Goal: Navigation & Orientation: Understand site structure

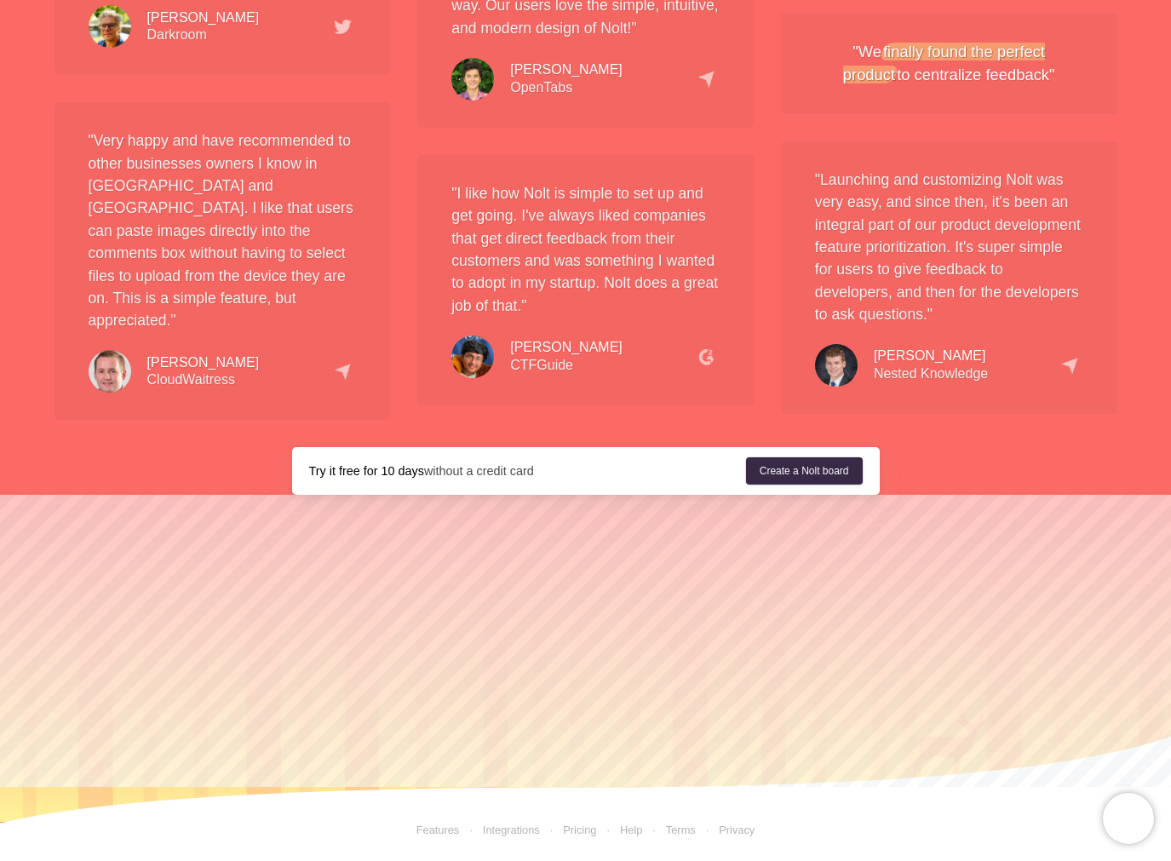
scroll to position [3180, 0]
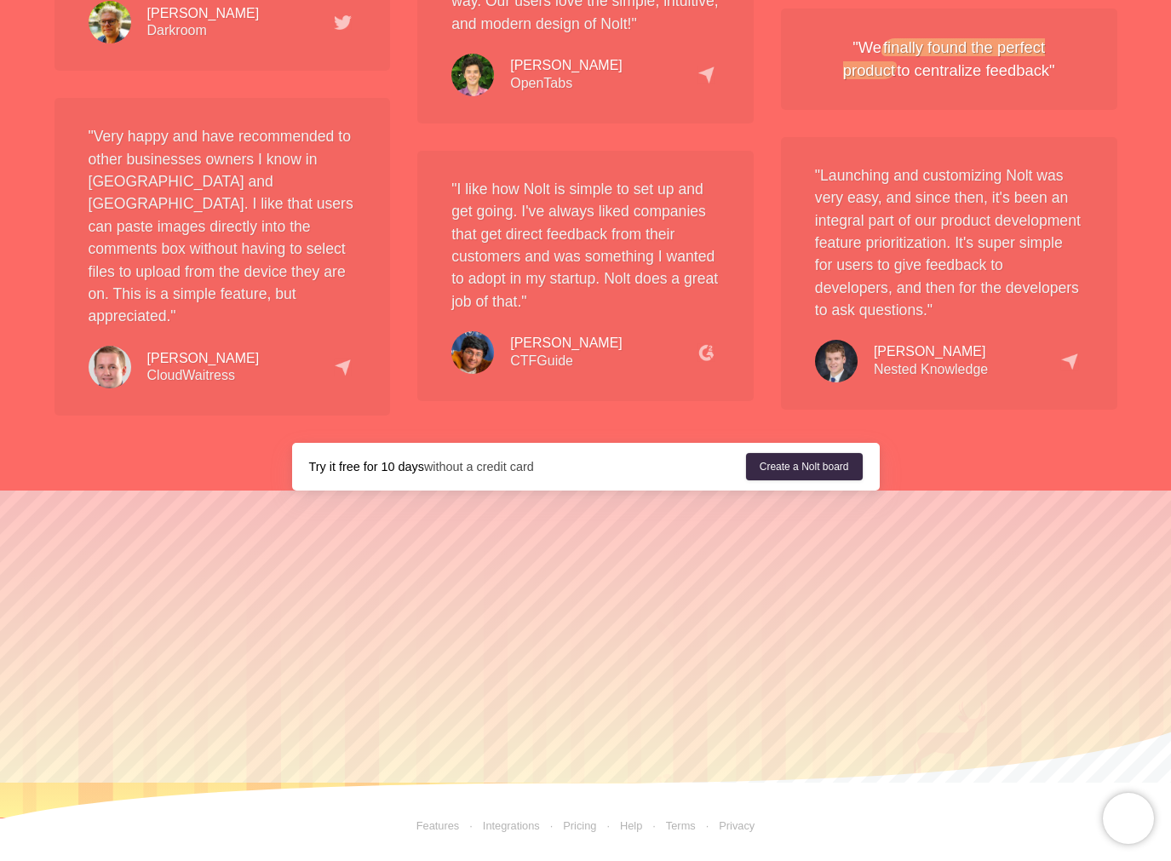
click at [581, 825] on link "Pricing" at bounding box center [568, 825] width 57 height 13
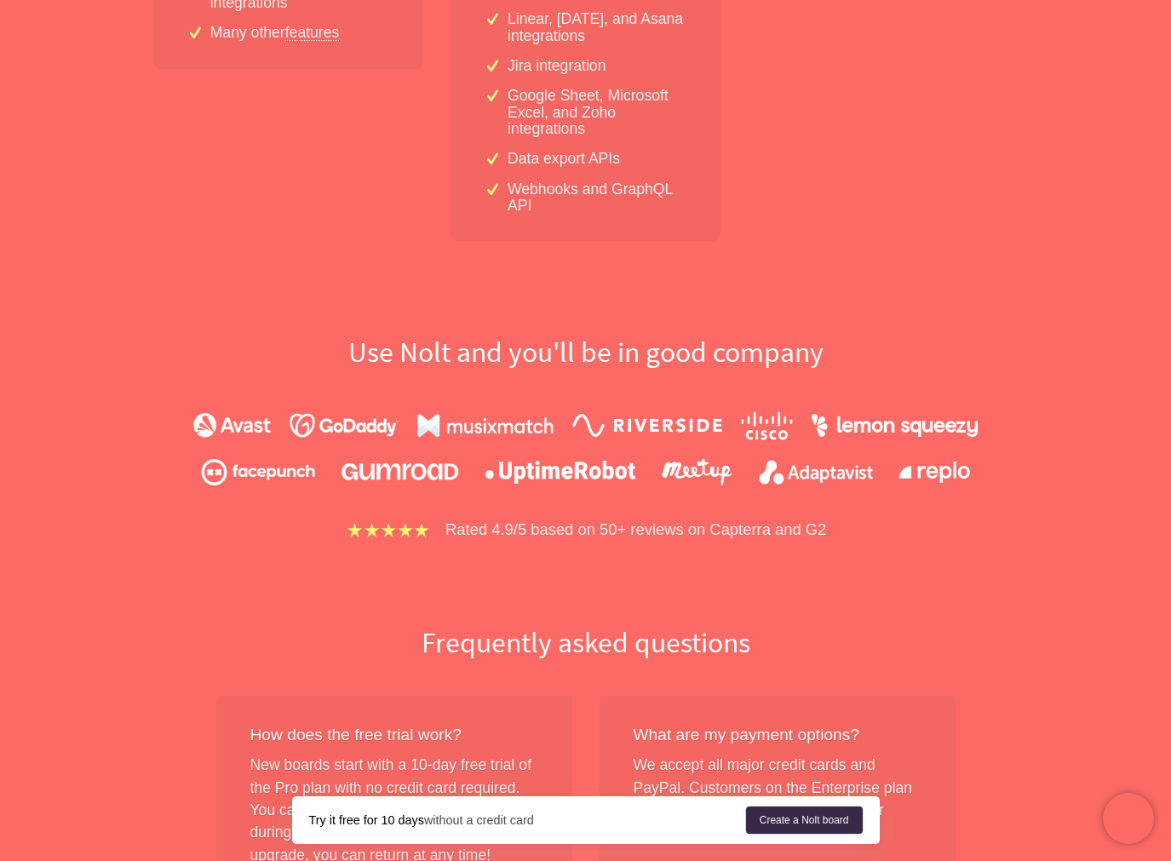
scroll to position [928, 0]
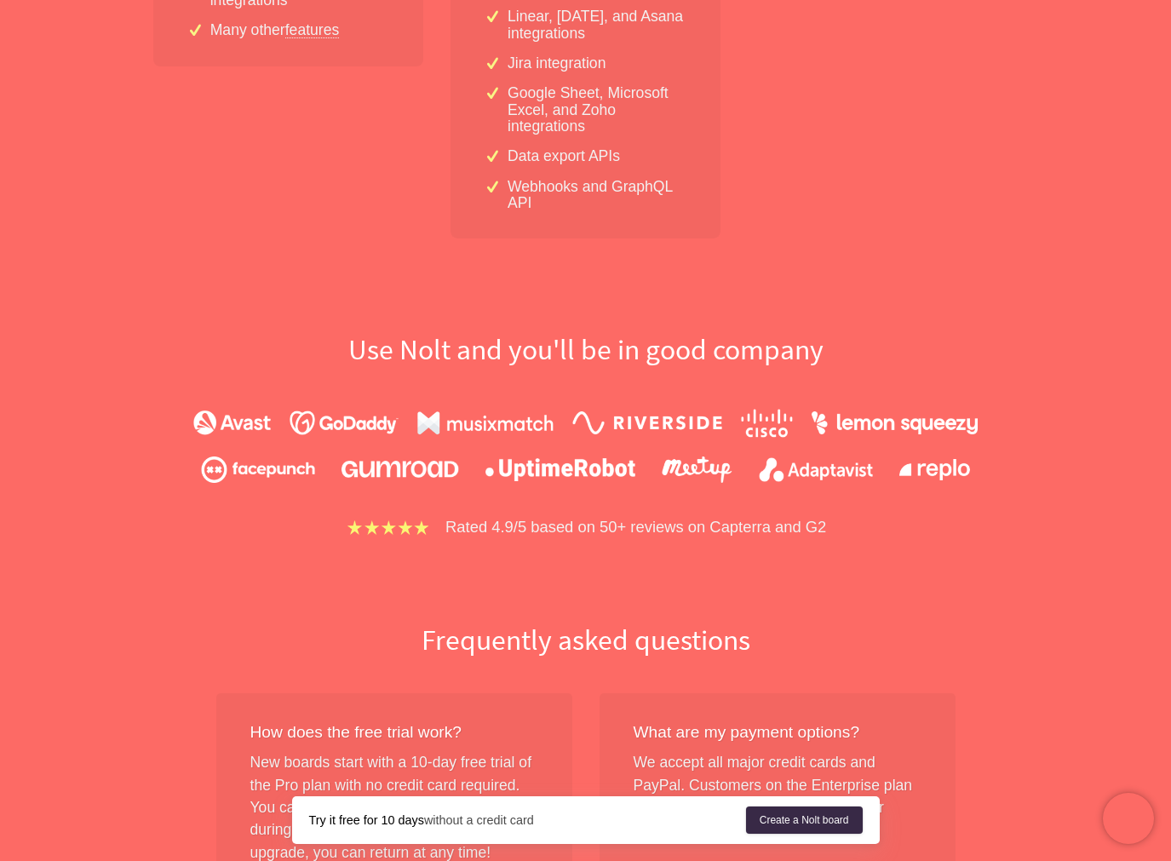
click at [342, 421] on img at bounding box center [344, 422] width 109 height 25
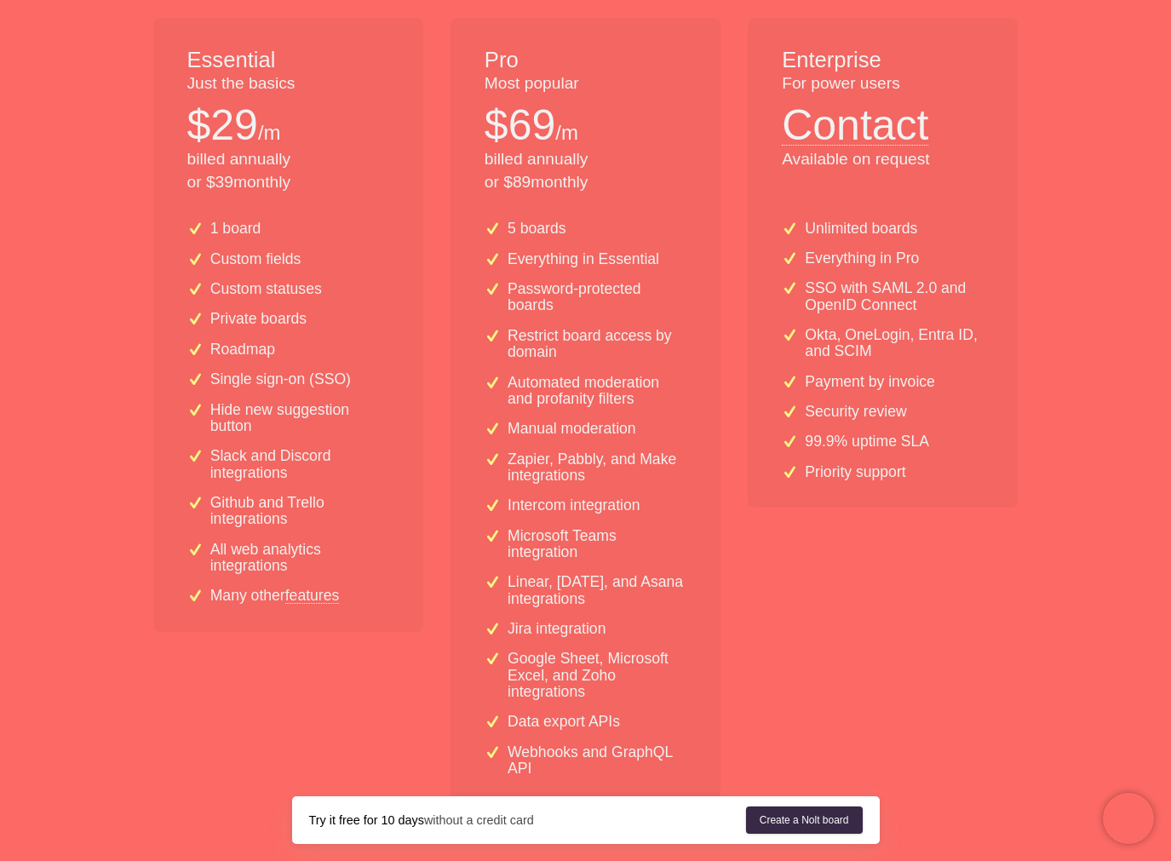
scroll to position [365, 0]
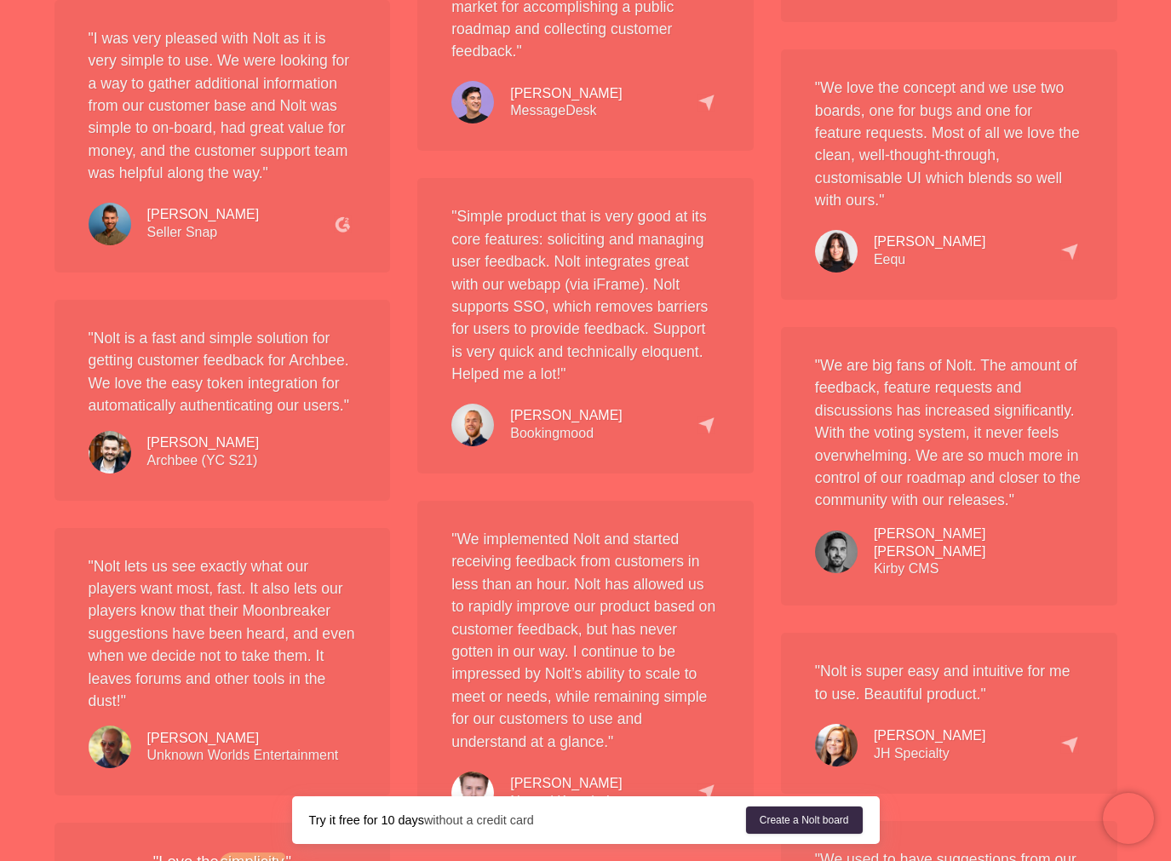
scroll to position [3180, 0]
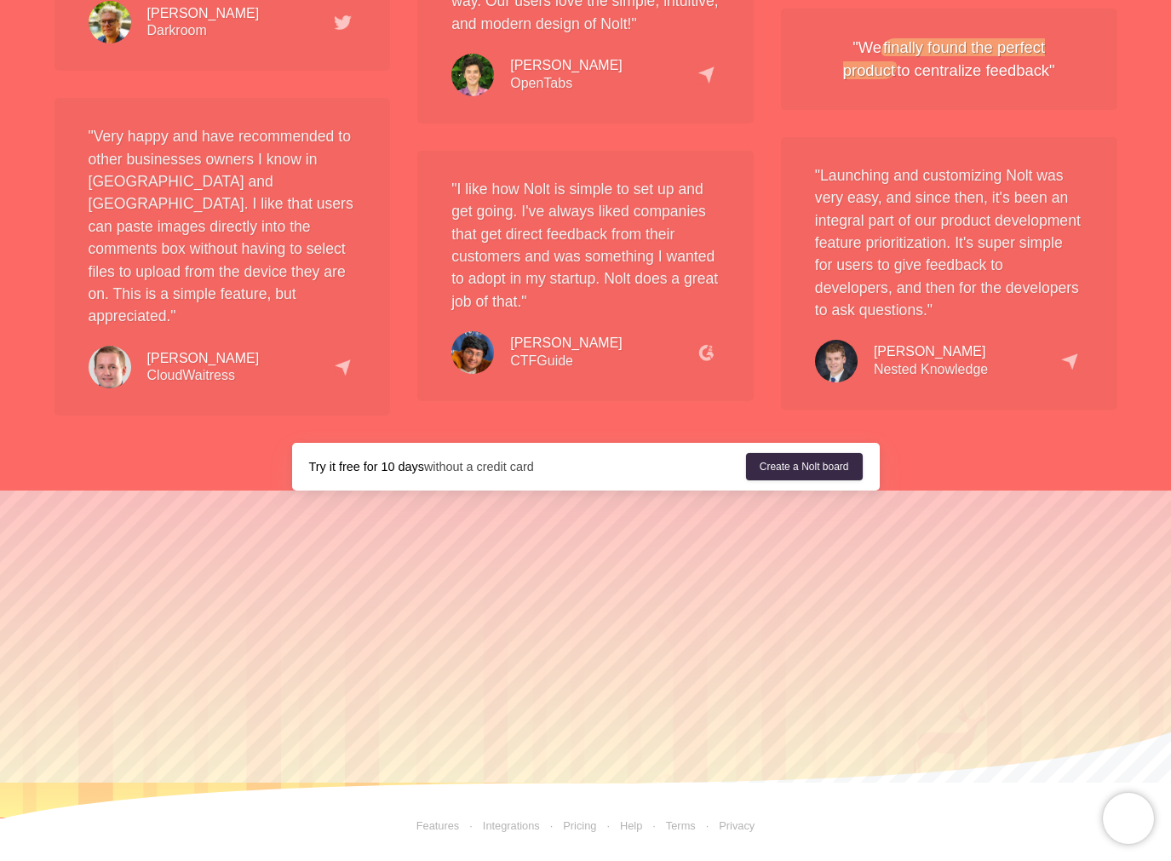
click at [580, 823] on link "Pricing" at bounding box center [568, 825] width 57 height 13
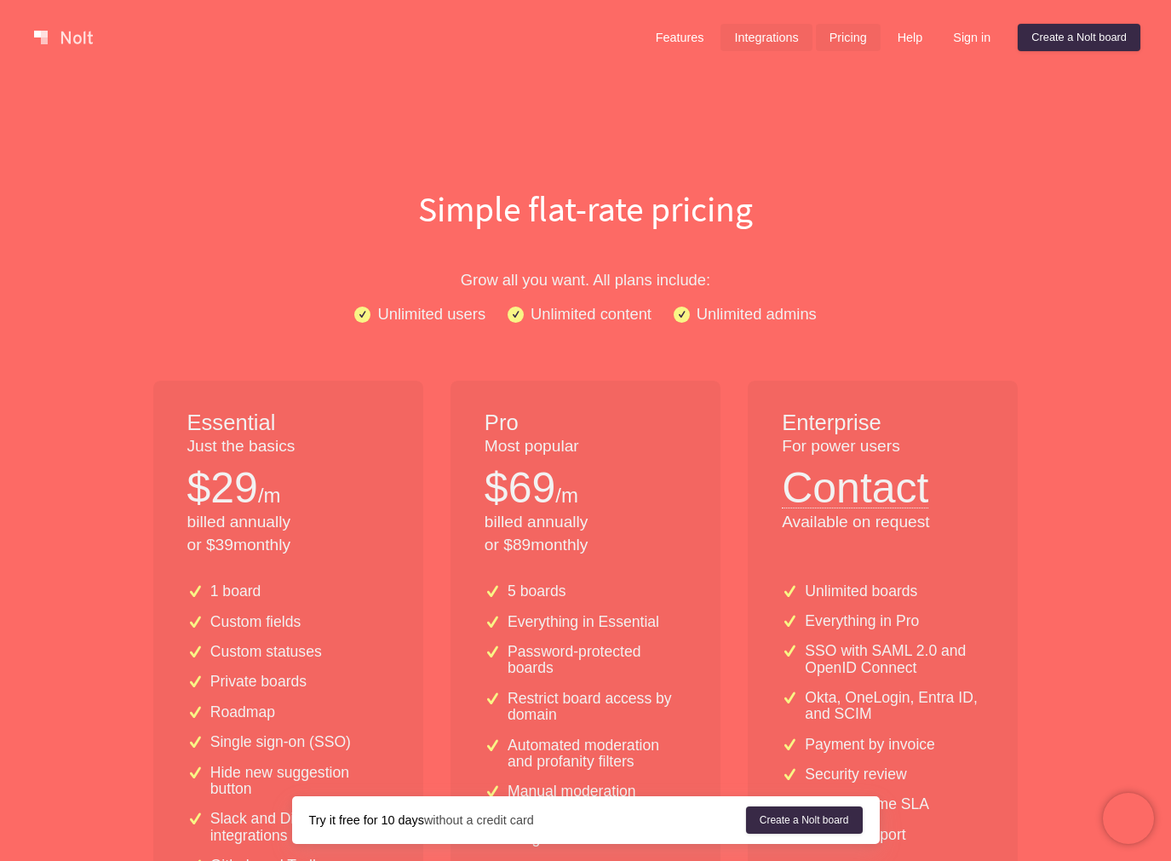
click at [755, 33] on link "Integrations" at bounding box center [765, 37] width 91 height 27
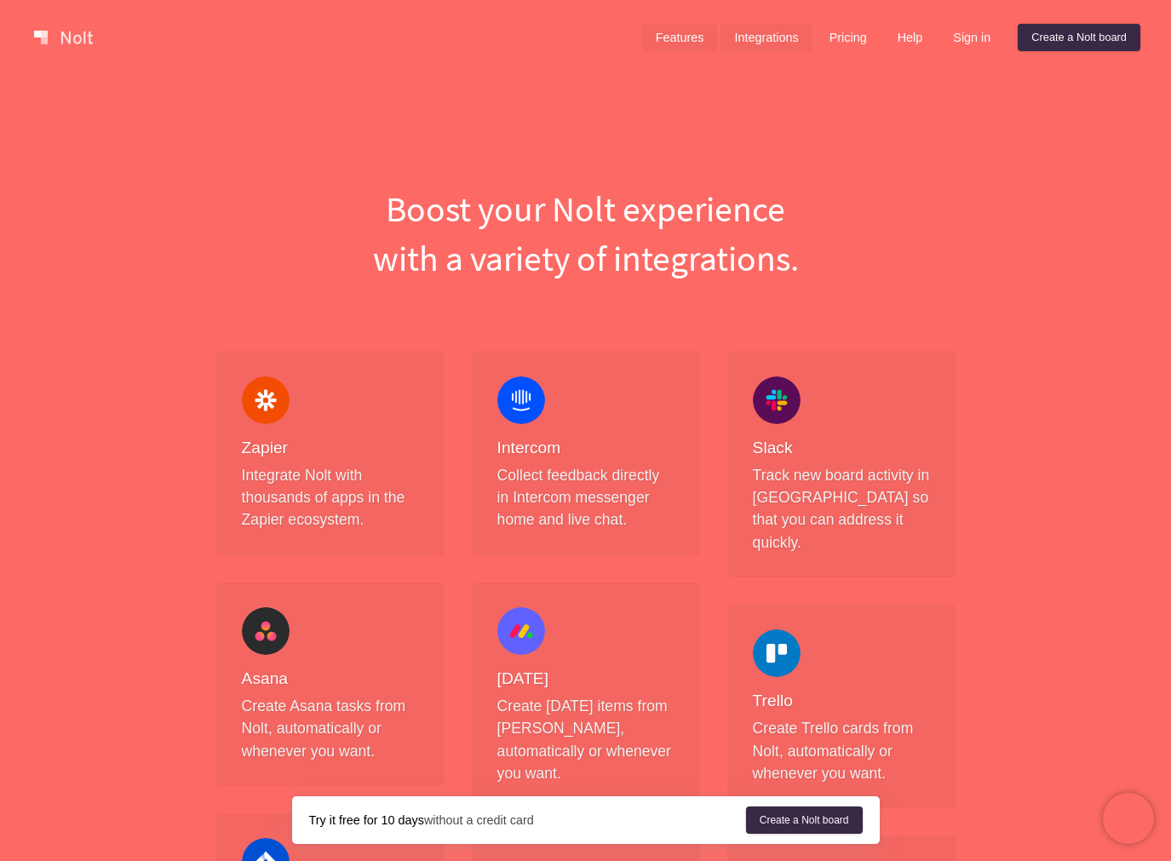
click at [679, 39] on link "Features" at bounding box center [680, 37] width 76 height 27
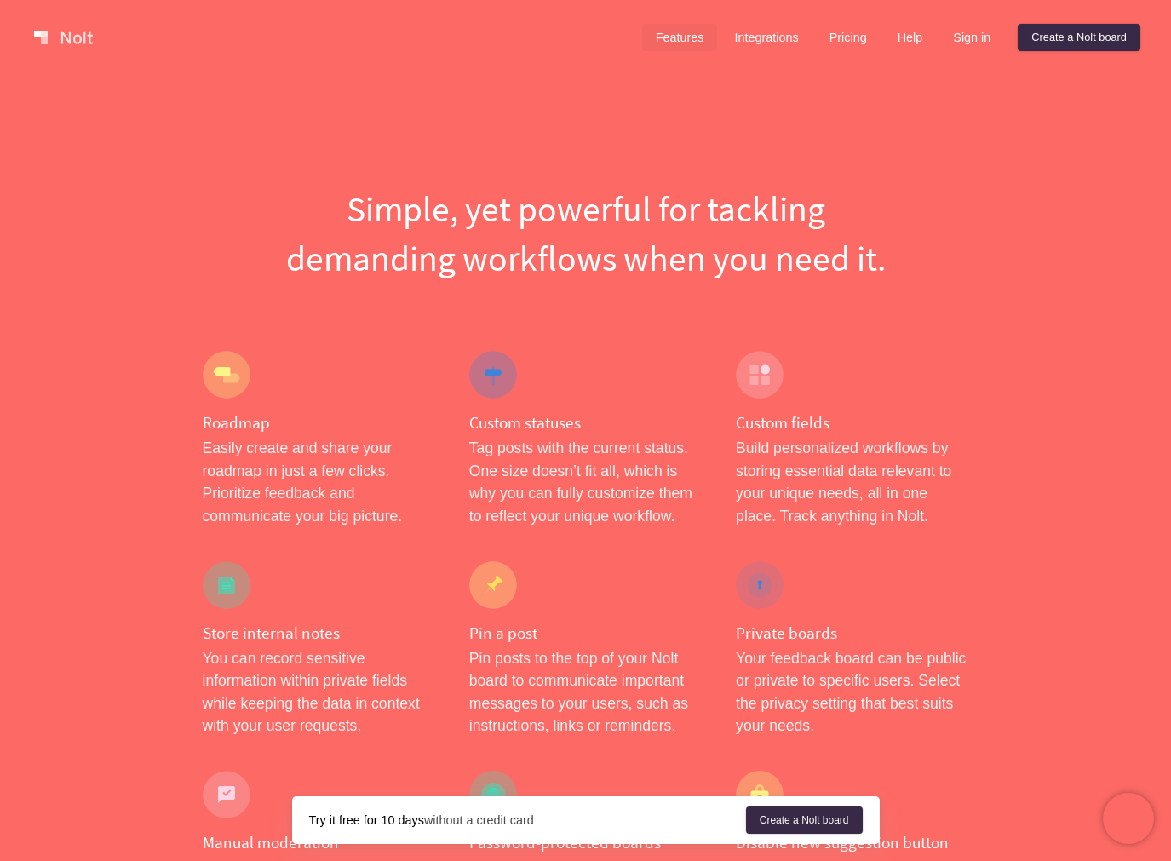
click at [42, 39] on link at bounding box center [63, 37] width 72 height 27
